Goal: Obtain resource: Obtain resource

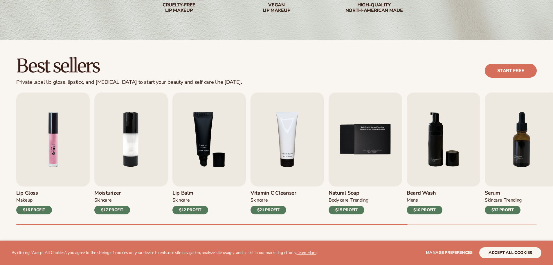
scroll to position [116, 0]
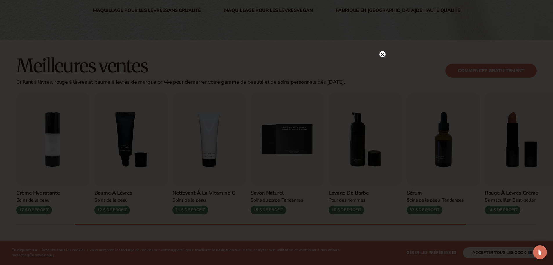
click at [383, 67] on icon at bounding box center [382, 66] width 3 height 3
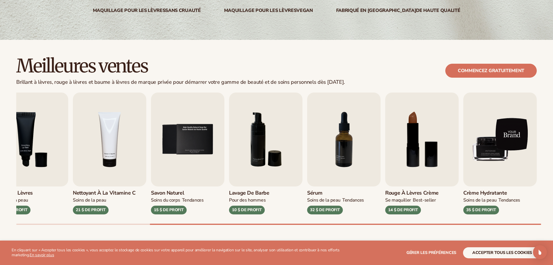
click at [509, 150] on img "9 / 9" at bounding box center [499, 139] width 73 height 94
click at [507, 135] on img "9 / 9" at bounding box center [499, 139] width 73 height 94
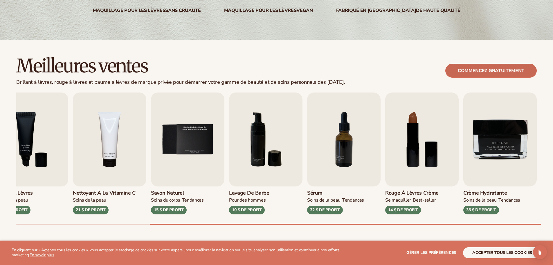
click at [490, 75] on link "Commencez gratuitement" at bounding box center [490, 71] width 91 height 14
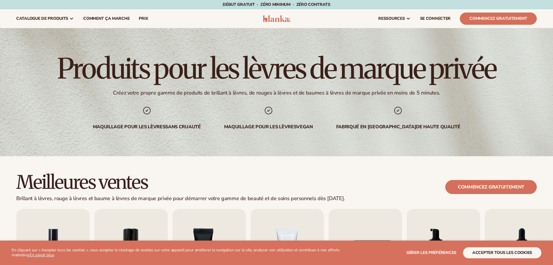
scroll to position [116, 0]
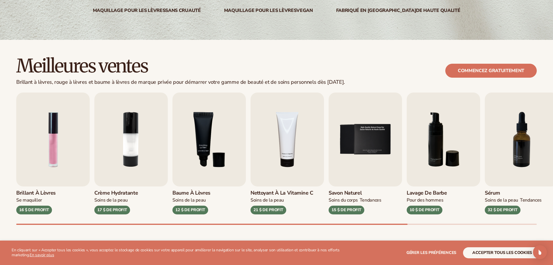
click at [33, 208] on font "16 $ DE PROFIT" at bounding box center [34, 210] width 30 height 6
click at [46, 160] on img "1 / 9" at bounding box center [52, 139] width 73 height 94
click at [56, 137] on img "1 / 9" at bounding box center [52, 139] width 73 height 94
